Goal: Task Accomplishment & Management: Complete application form

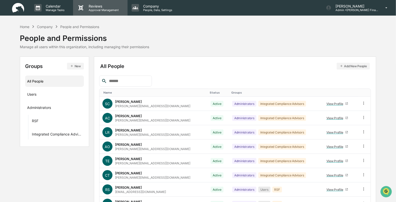
click at [84, 7] on icon at bounding box center [81, 8] width 8 height 8
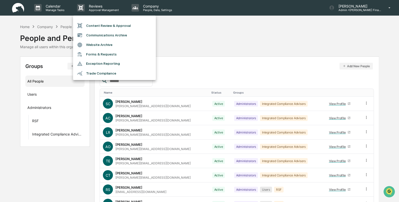
click at [210, 37] on div at bounding box center [199, 101] width 399 height 202
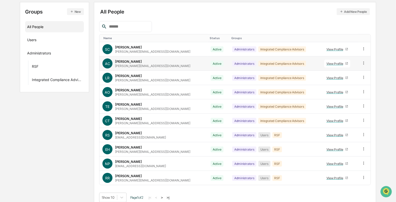
scroll to position [59, 0]
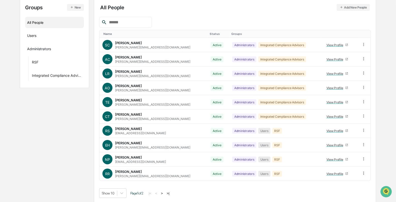
click at [164, 191] on button ">" at bounding box center [162, 193] width 5 height 4
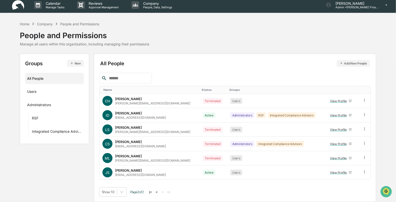
scroll to position [2, 0]
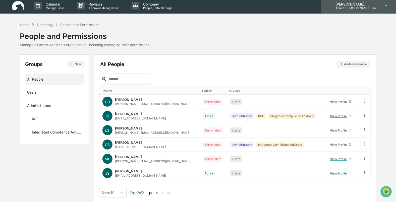
click at [353, 7] on p "Admin • [PERSON_NAME] Financial" at bounding box center [355, 8] width 47 height 4
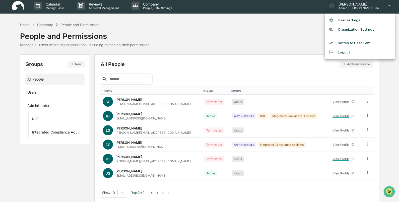
click at [355, 42] on li "Switch to User view..." at bounding box center [360, 42] width 70 height 9
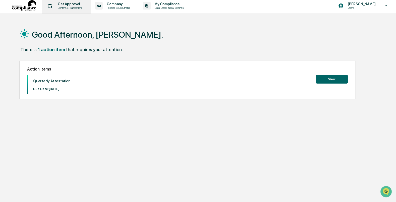
click at [64, 5] on p "Get Approval" at bounding box center [69, 4] width 31 height 4
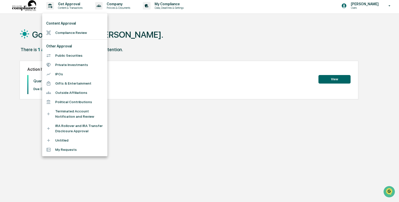
click at [62, 31] on li "Compliance Review" at bounding box center [74, 32] width 65 height 9
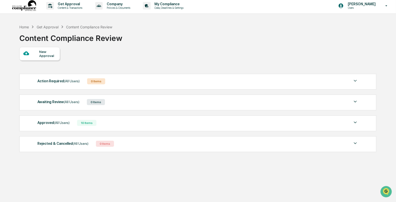
click at [48, 55] on div "New Approval" at bounding box center [47, 54] width 17 height 8
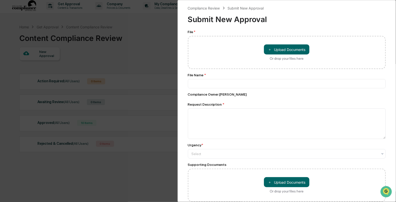
click at [170, 20] on div "Compliance Review Submit New Approval Submit New Approval File * ＋ Upload Docum…" at bounding box center [198, 101] width 396 height 202
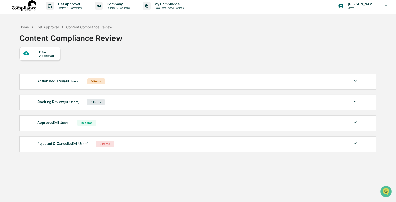
click at [16, 6] on img at bounding box center [24, 5] width 24 height 11
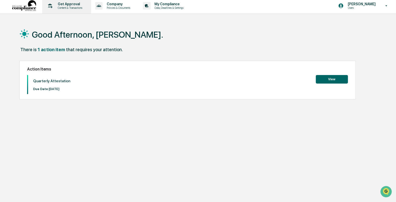
click at [66, 4] on p "Get Approval" at bounding box center [69, 4] width 31 height 4
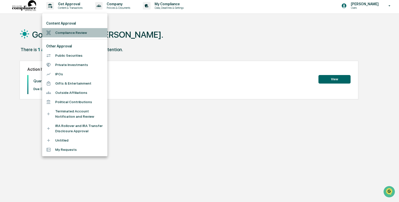
click at [60, 32] on li "Compliance Review" at bounding box center [74, 32] width 65 height 9
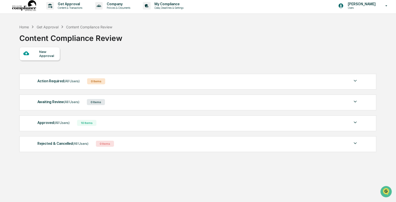
click at [42, 57] on div "New Approval" at bounding box center [47, 54] width 17 height 8
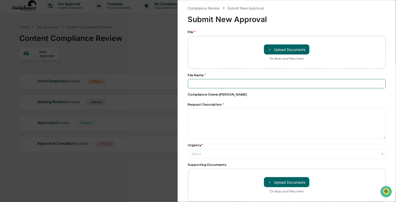
click at [202, 86] on input at bounding box center [287, 83] width 198 height 9
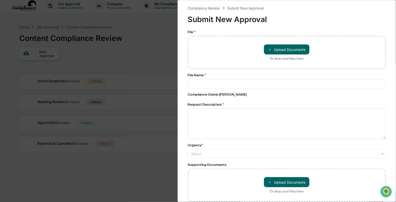
click at [348, 107] on div "Request Description *" at bounding box center [287, 105] width 198 height 4
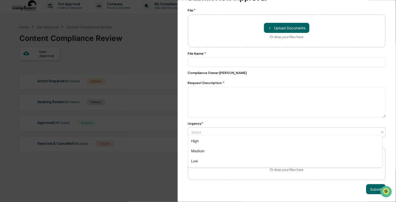
click at [241, 130] on div at bounding box center [285, 132] width 187 height 5
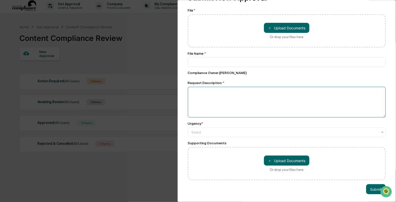
click at [226, 99] on textarea at bounding box center [287, 102] width 198 height 31
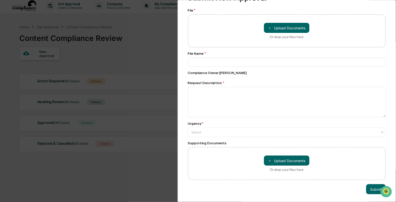
click at [149, 40] on div "Compliance Review Submit New Approval Submit New Approval File * ＋ Upload Docum…" at bounding box center [198, 101] width 396 height 202
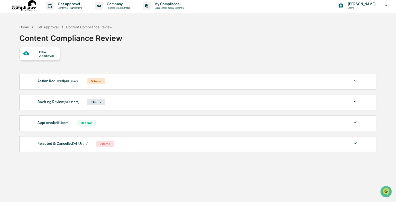
click at [43, 54] on div "New Approval" at bounding box center [47, 54] width 17 height 8
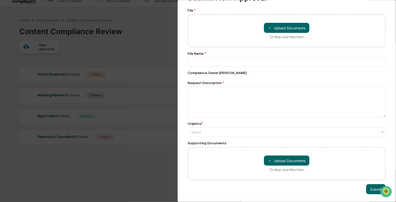
scroll to position [24, 0]
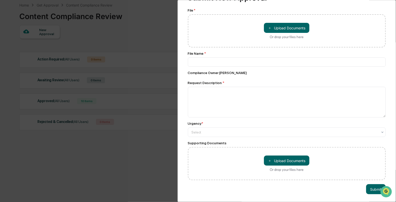
click at [153, 34] on div "Compliance Review Submit New Approval Submit New Approval File * ＋ Upload Docum…" at bounding box center [198, 101] width 396 height 202
